Goal: Information Seeking & Learning: Learn about a topic

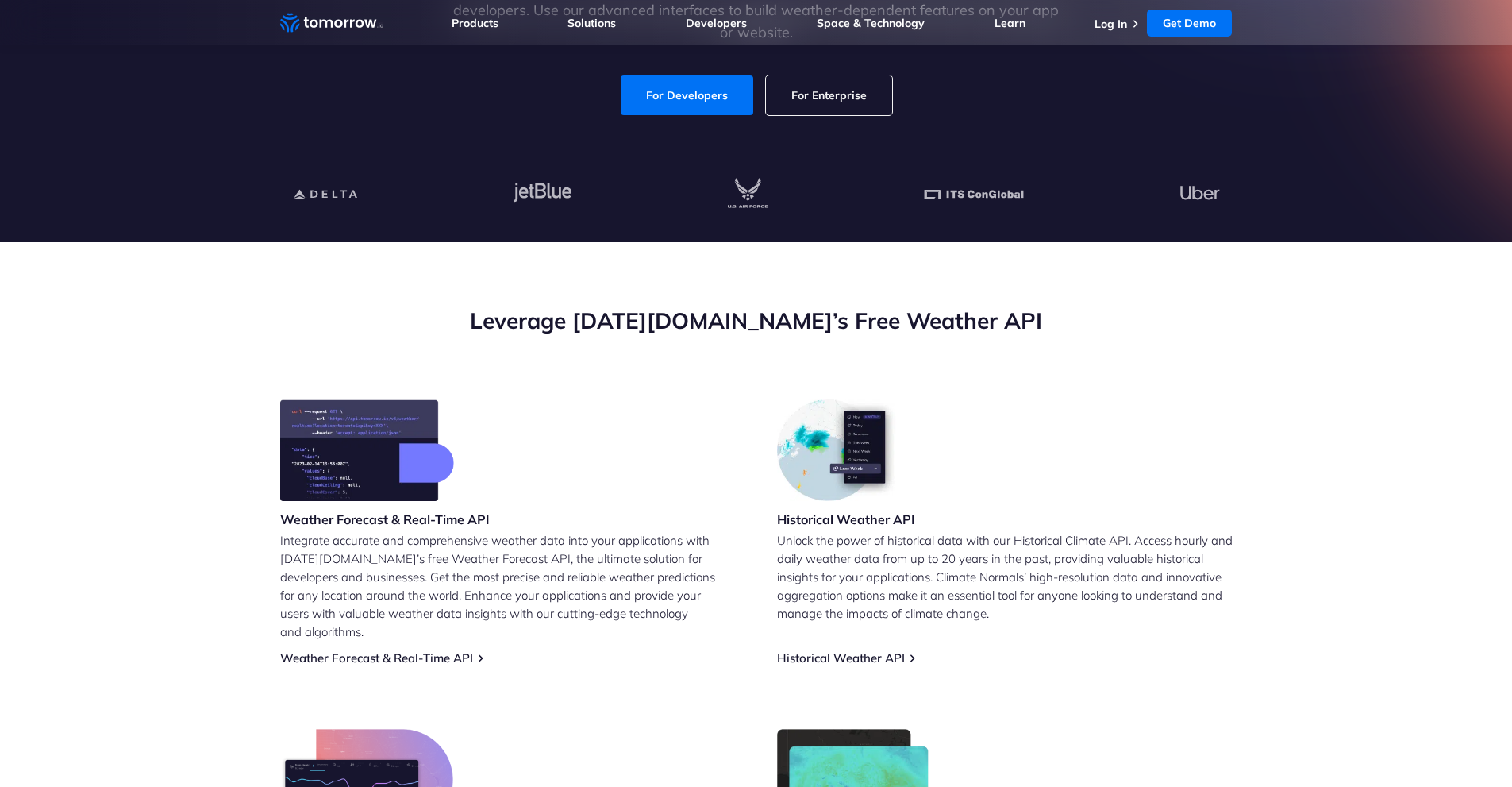
scroll to position [715, 0]
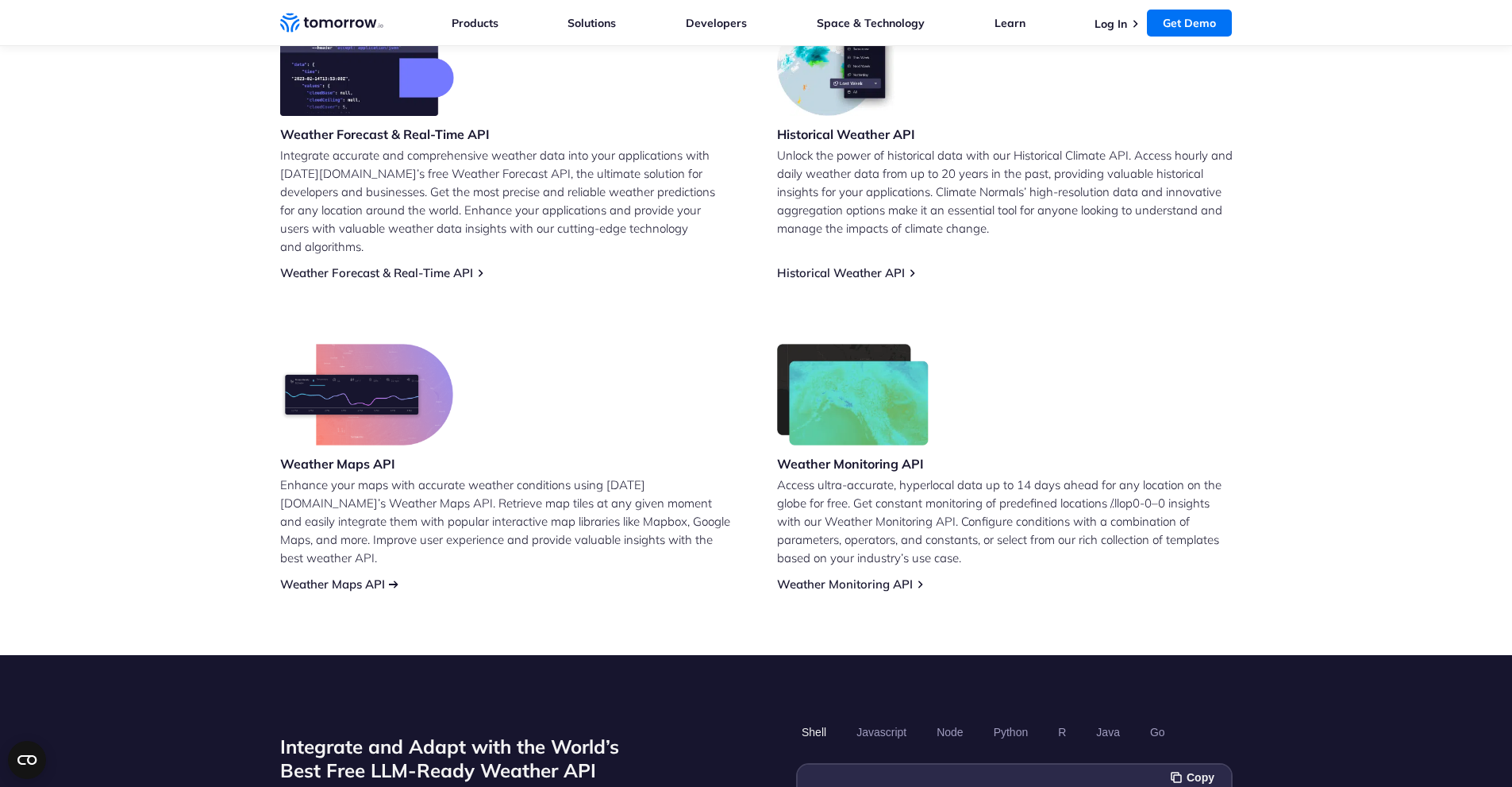
click at [340, 577] on link "Weather Maps API" at bounding box center [332, 584] width 105 height 15
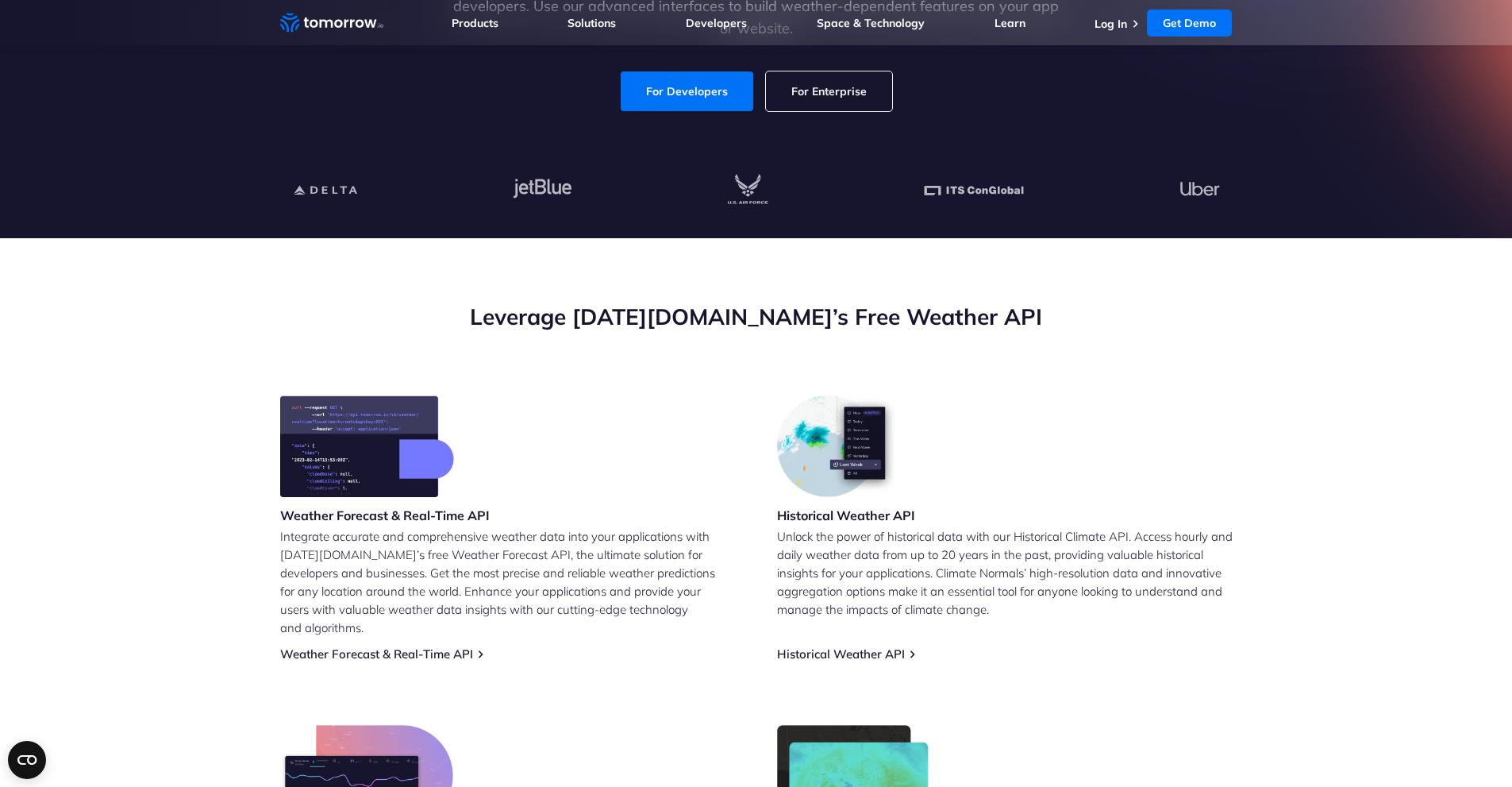
scroll to position [318, 0]
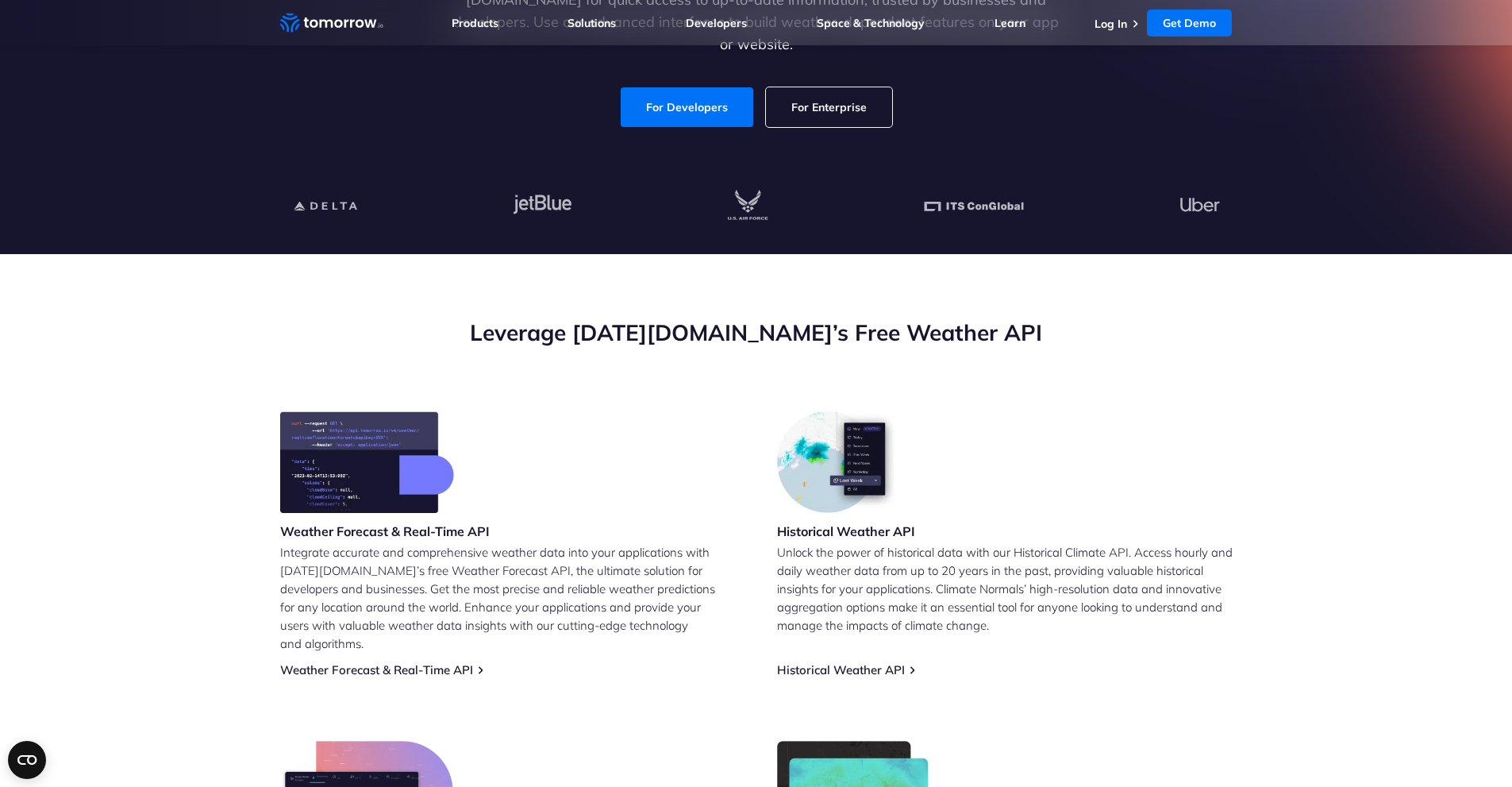
click at [820, 98] on link "For Enterprise" at bounding box center [829, 107] width 126 height 40
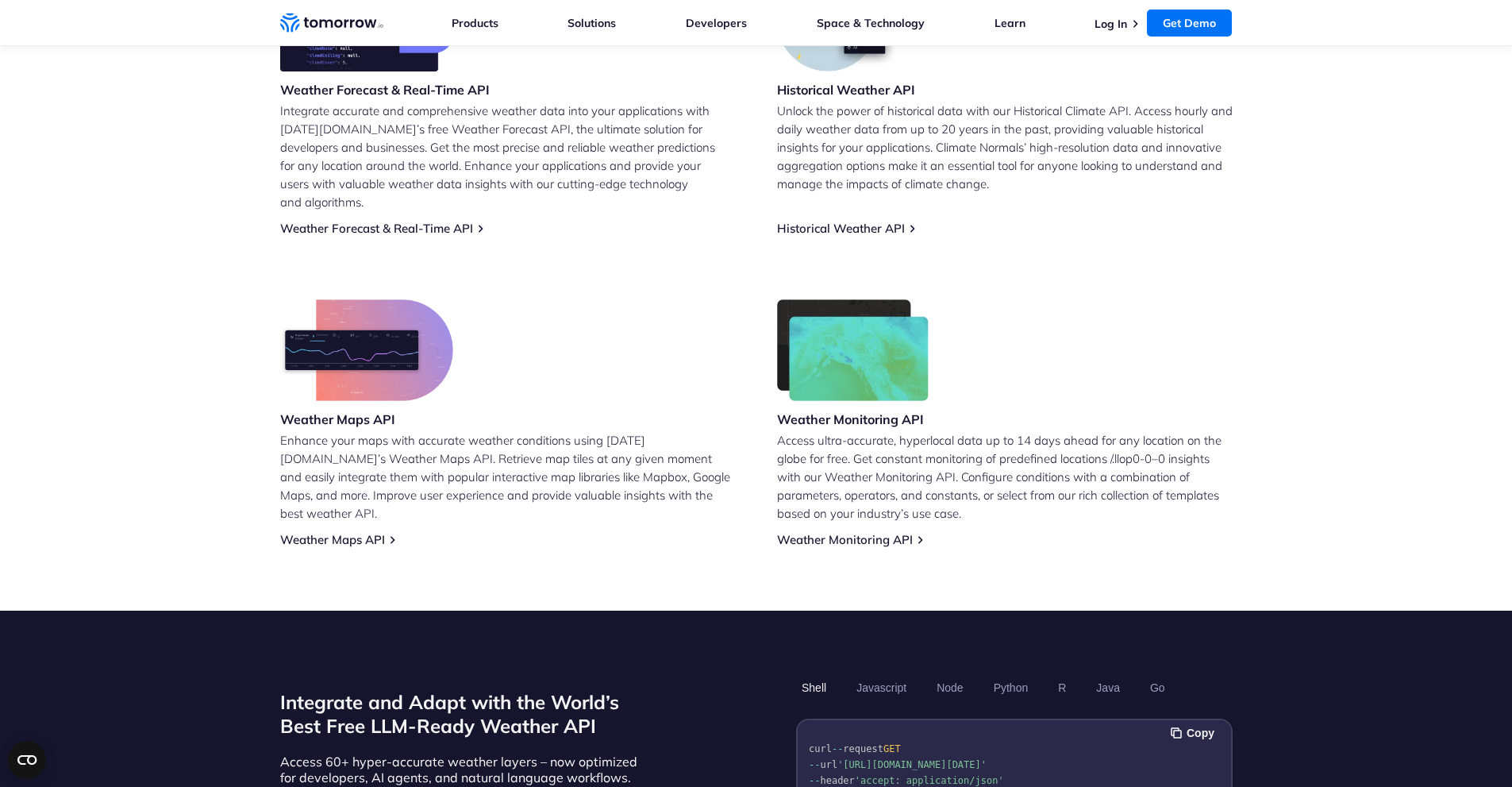
scroll to position [795, 0]
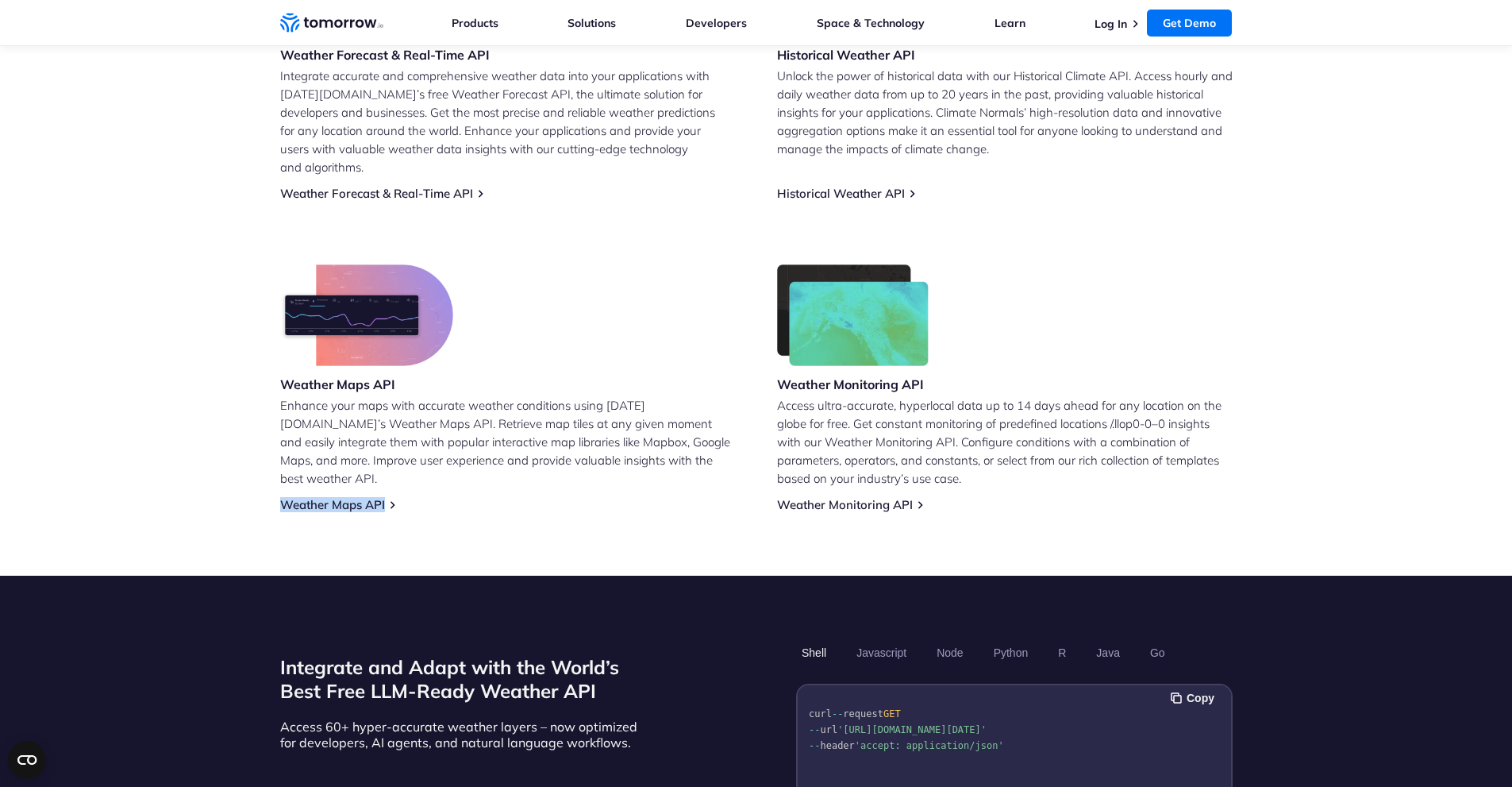
drag, startPoint x: 270, startPoint y: 485, endPoint x: 397, endPoint y: 491, distance: 127.1
click at [397, 491] on section "Leverage [DATE][DOMAIN_NAME]’s Free Weather API Weather Forecast & Real-Time AP…" at bounding box center [756, 177] width 1512 height 798
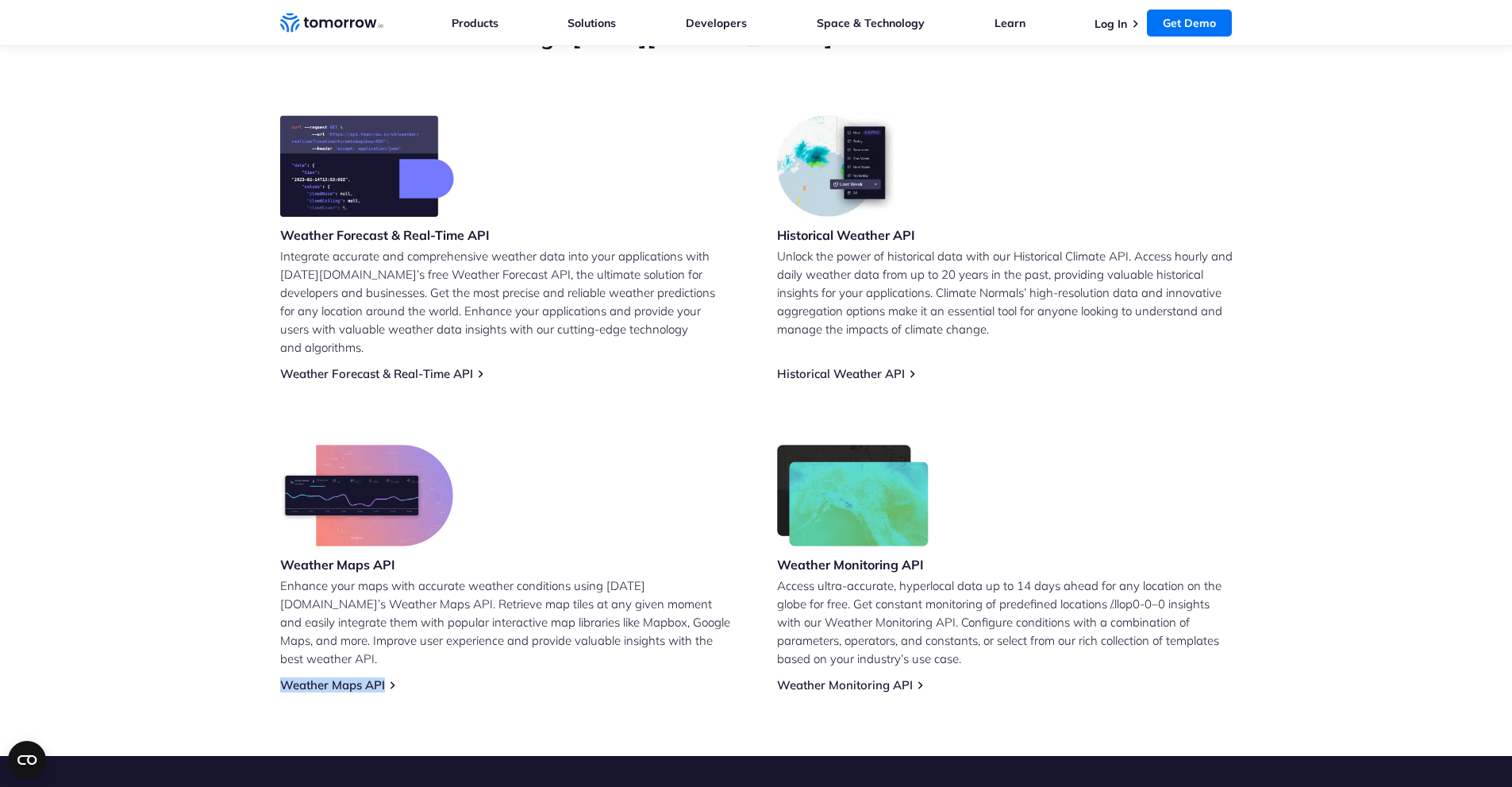
scroll to position [715, 0]
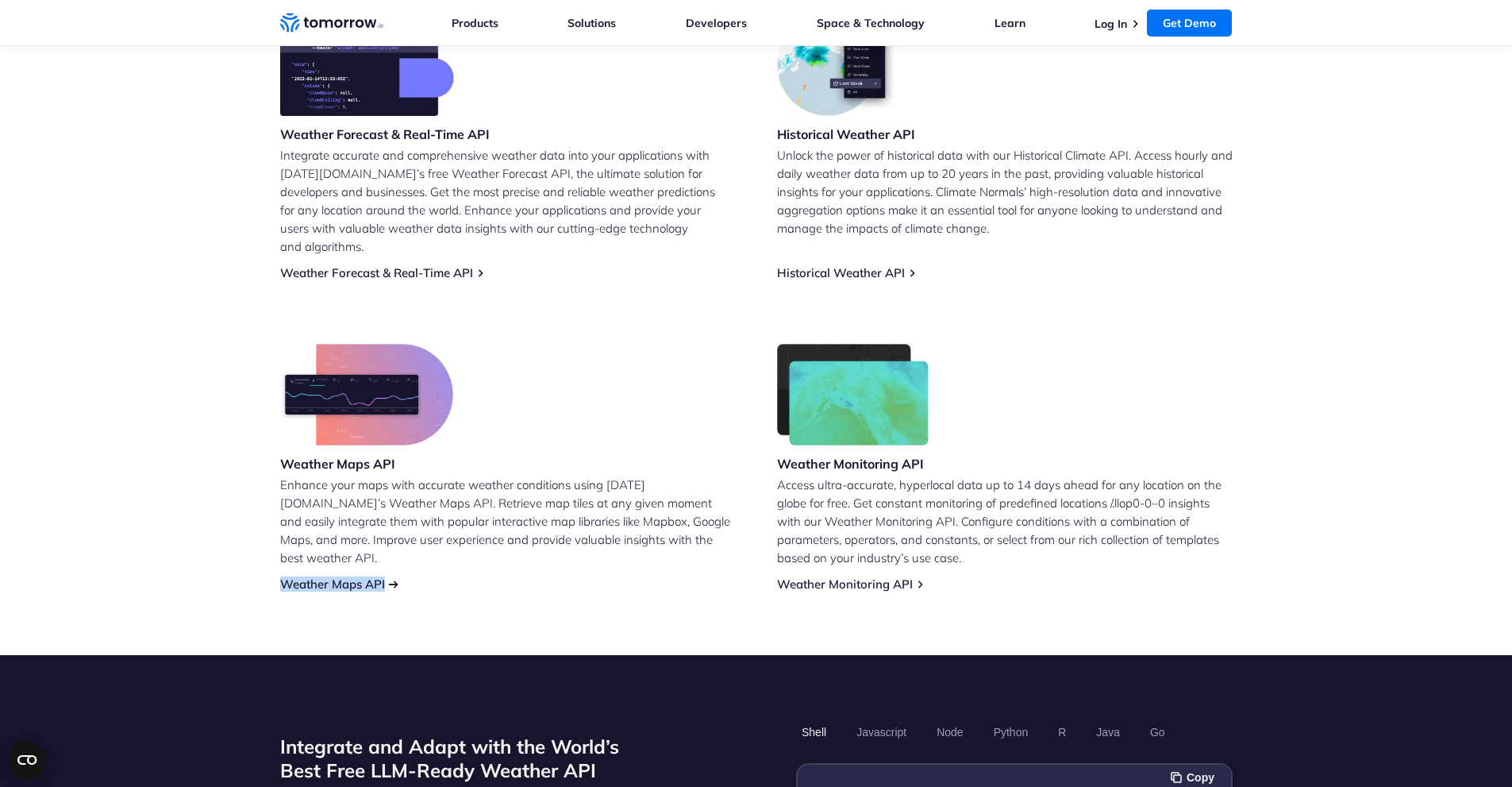
click at [360, 577] on link "Weather Maps API" at bounding box center [332, 584] width 105 height 15
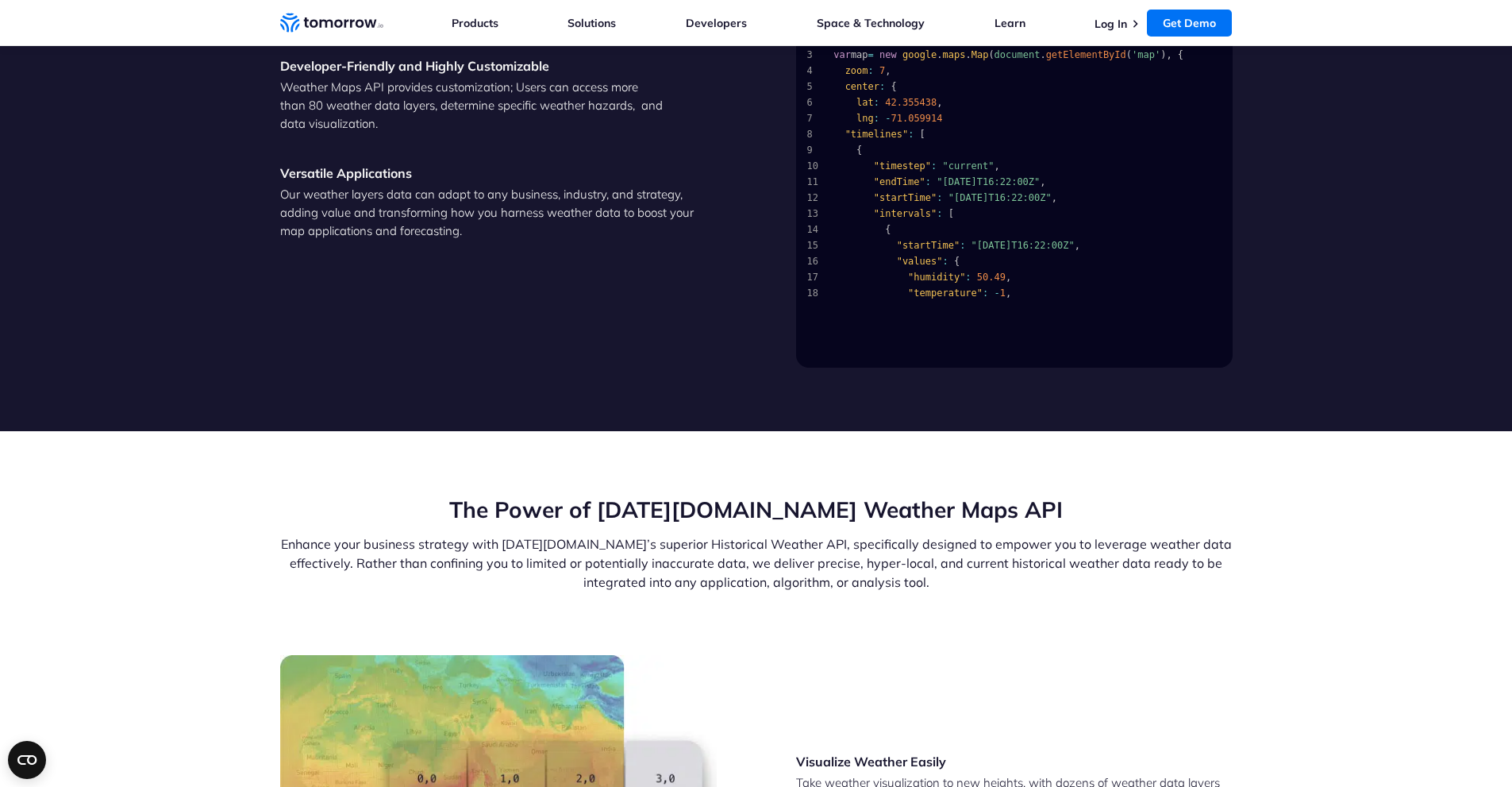
scroll to position [1589, 0]
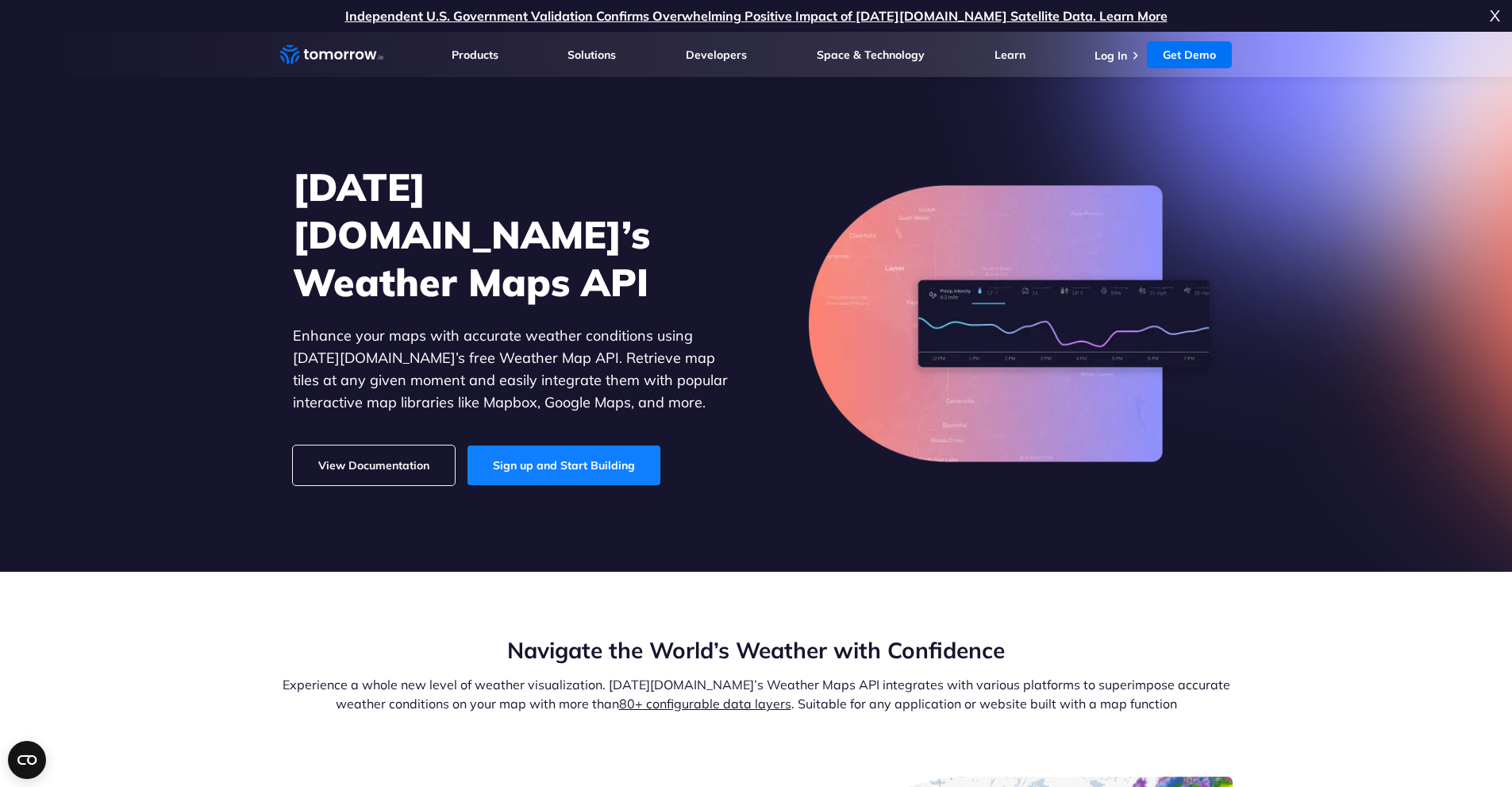
click at [544, 451] on link "Sign up and Start Building" at bounding box center [563, 465] width 193 height 40
